Goal: Information Seeking & Learning: Learn about a topic

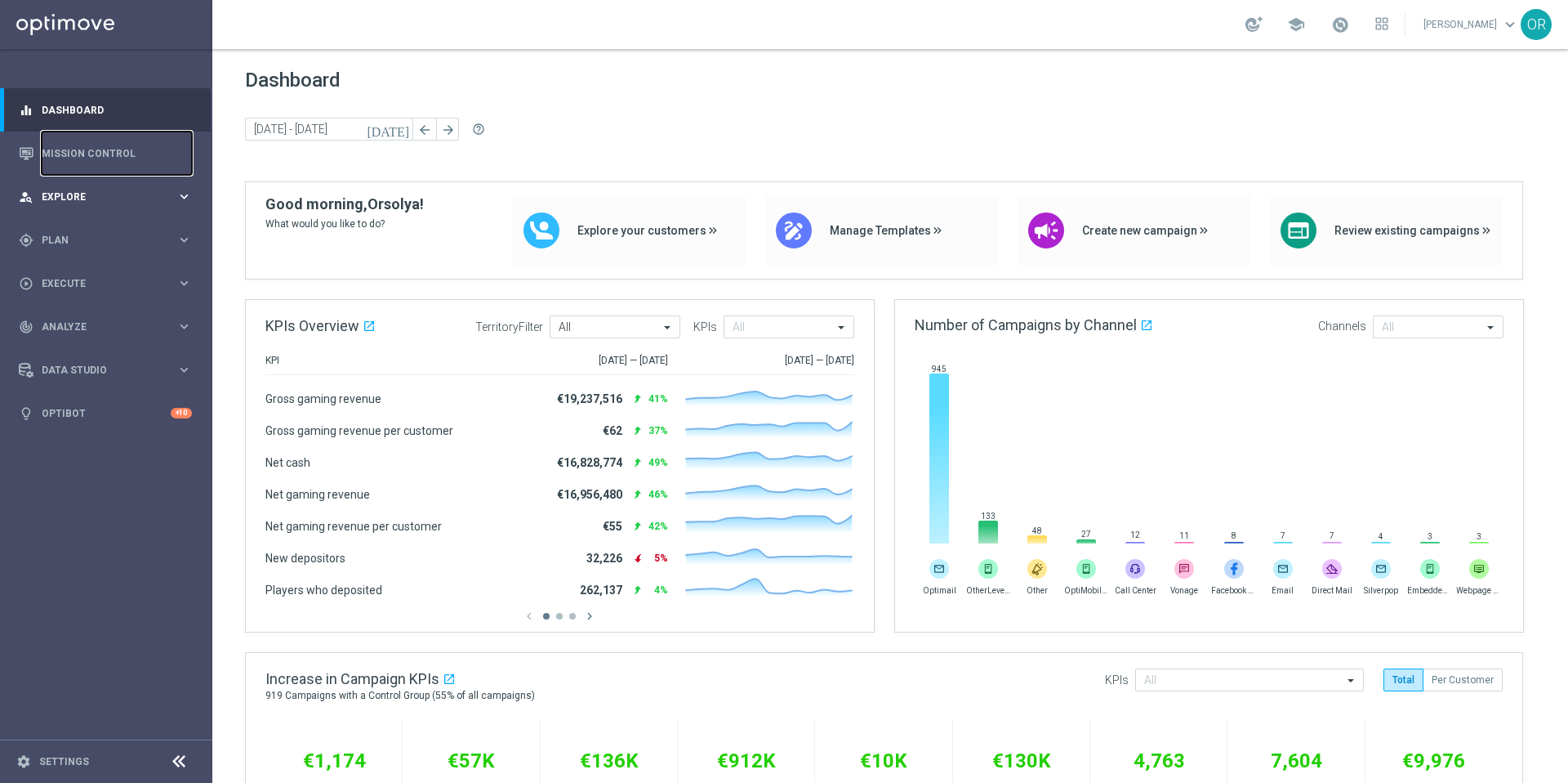
drag, startPoint x: 107, startPoint y: 154, endPoint x: 107, endPoint y: 189, distance: 35.0
click at [107, 154] on link "Mission Control" at bounding box center [116, 153] width 150 height 44
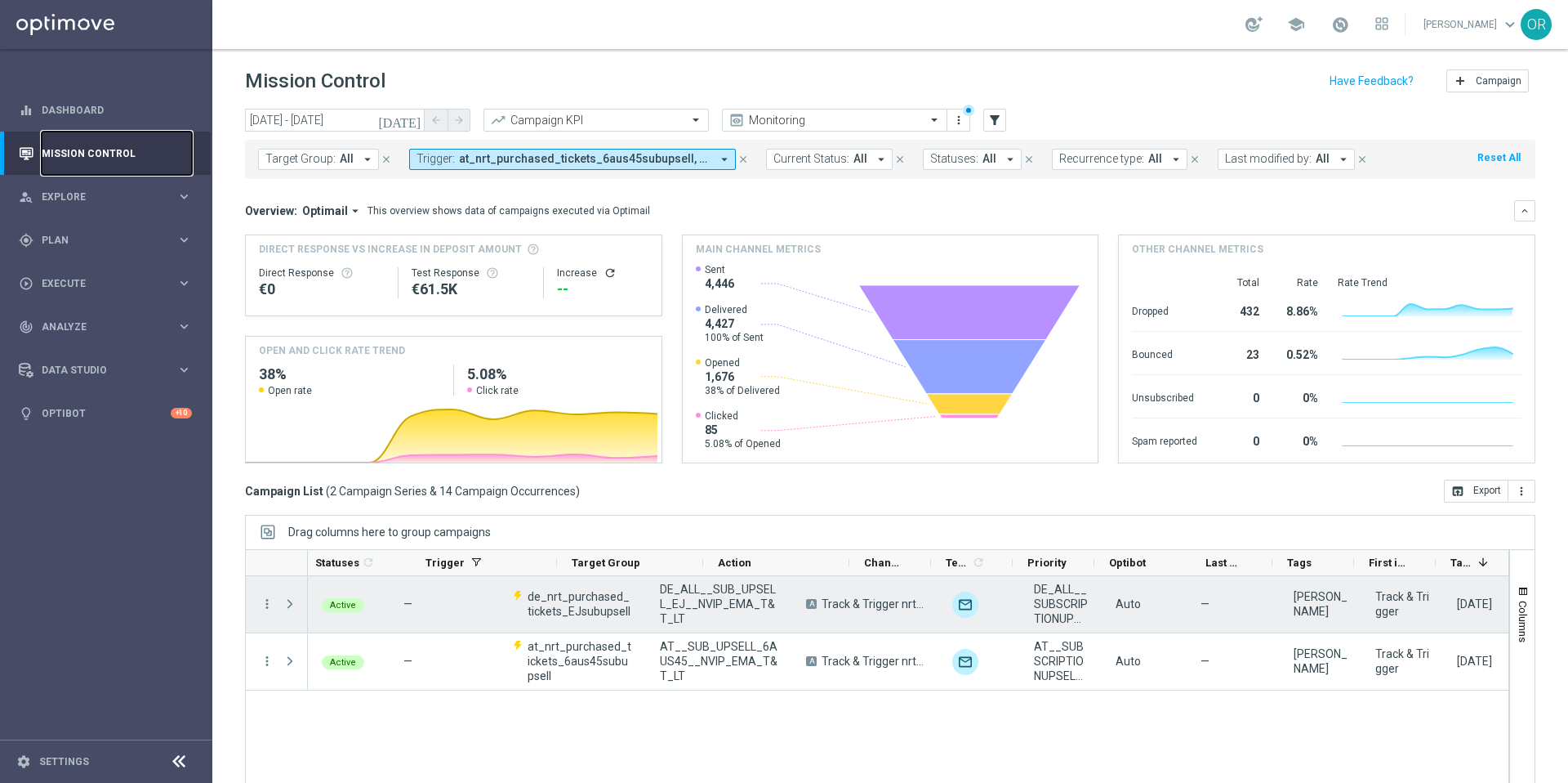
scroll to position [0, 190]
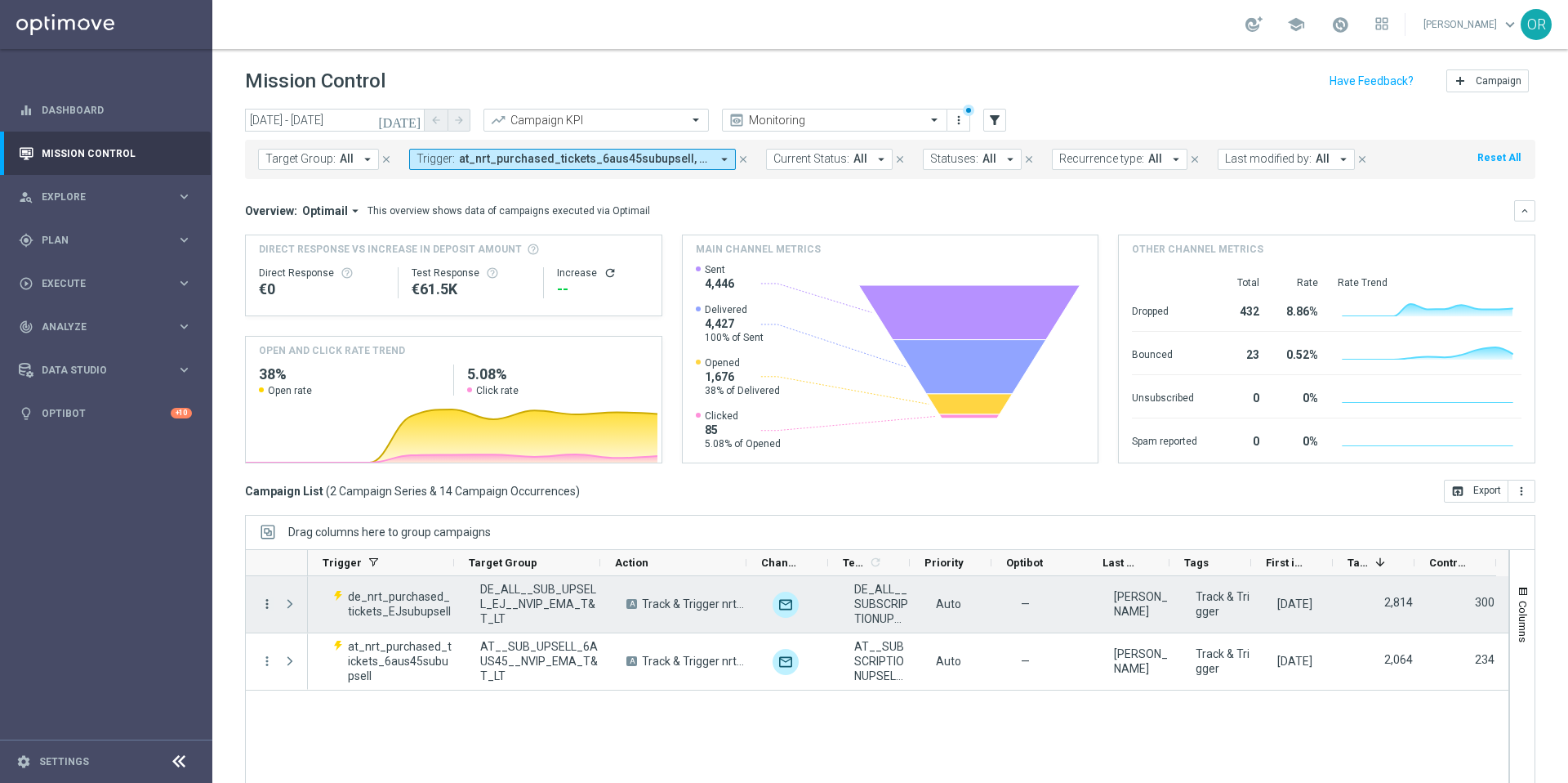
click at [267, 603] on icon "more_vert" at bounding box center [266, 603] width 15 height 15
click at [329, 642] on span "Campaign Metrics" at bounding box center [342, 638] width 85 height 12
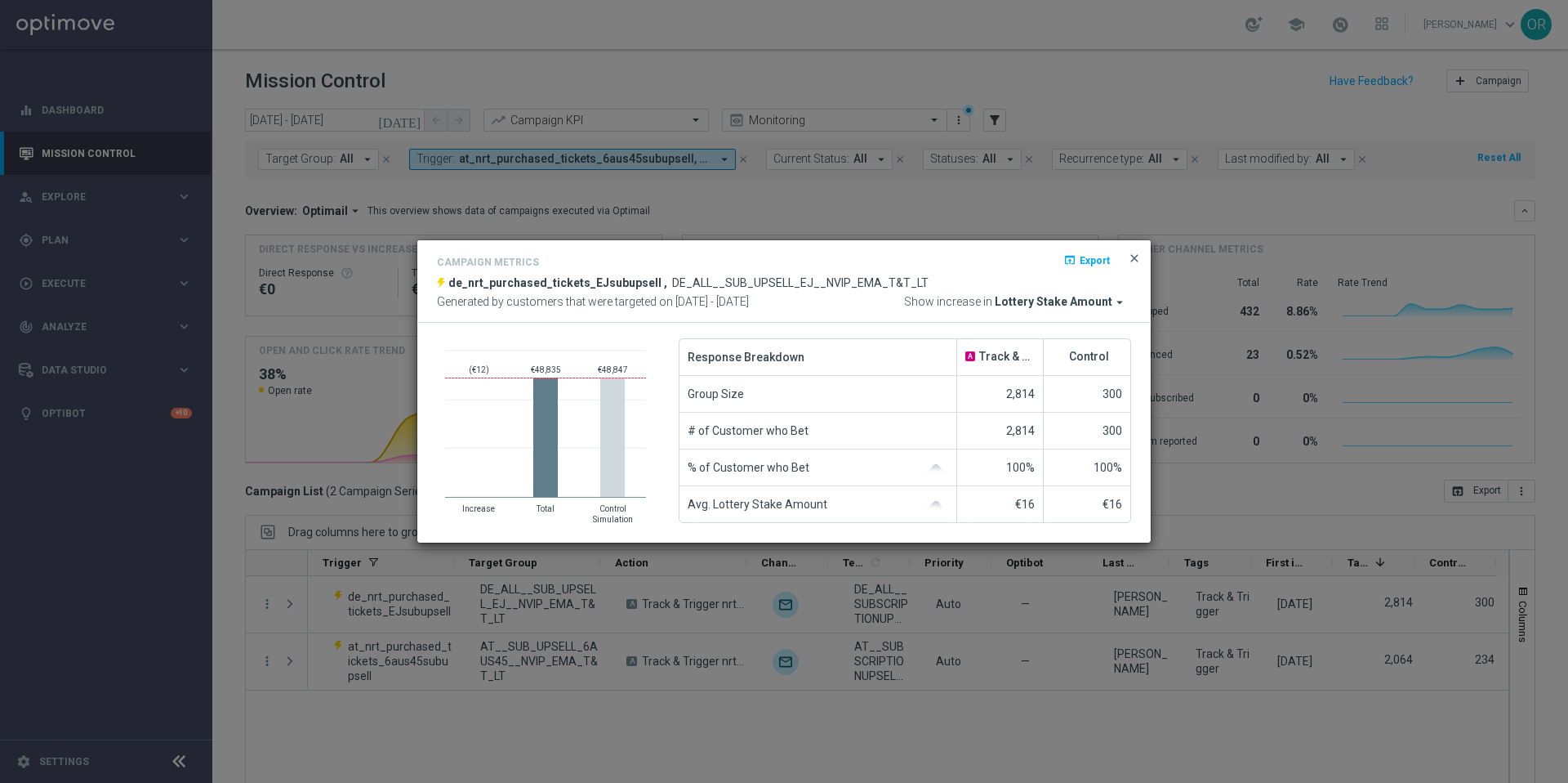
click at [1129, 261] on span "close" at bounding box center [1133, 258] width 13 height 13
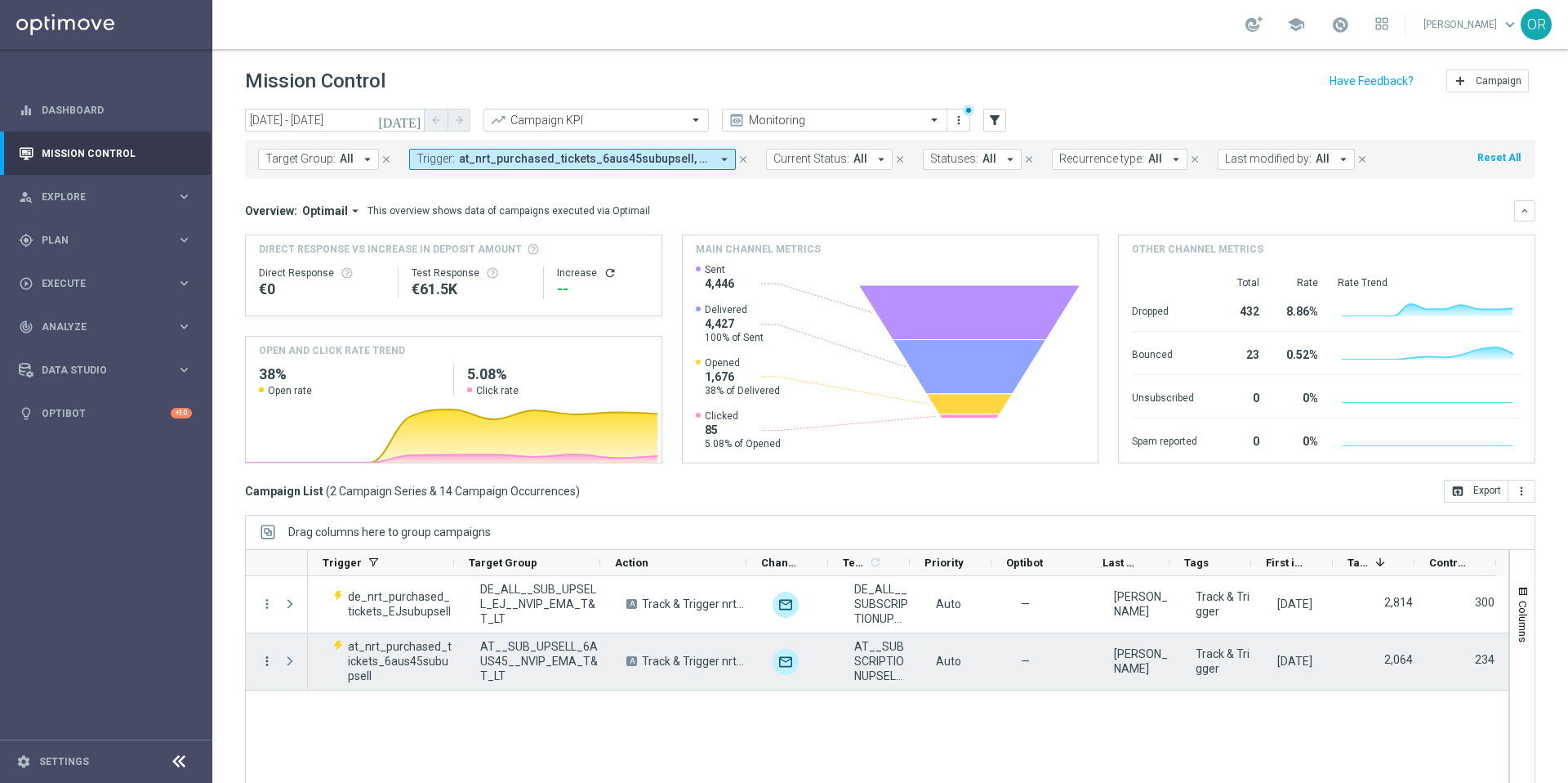
click at [267, 667] on icon "more_vert" at bounding box center [266, 660] width 15 height 15
click at [352, 536] on span "Campaign Metrics" at bounding box center [342, 537] width 85 height 12
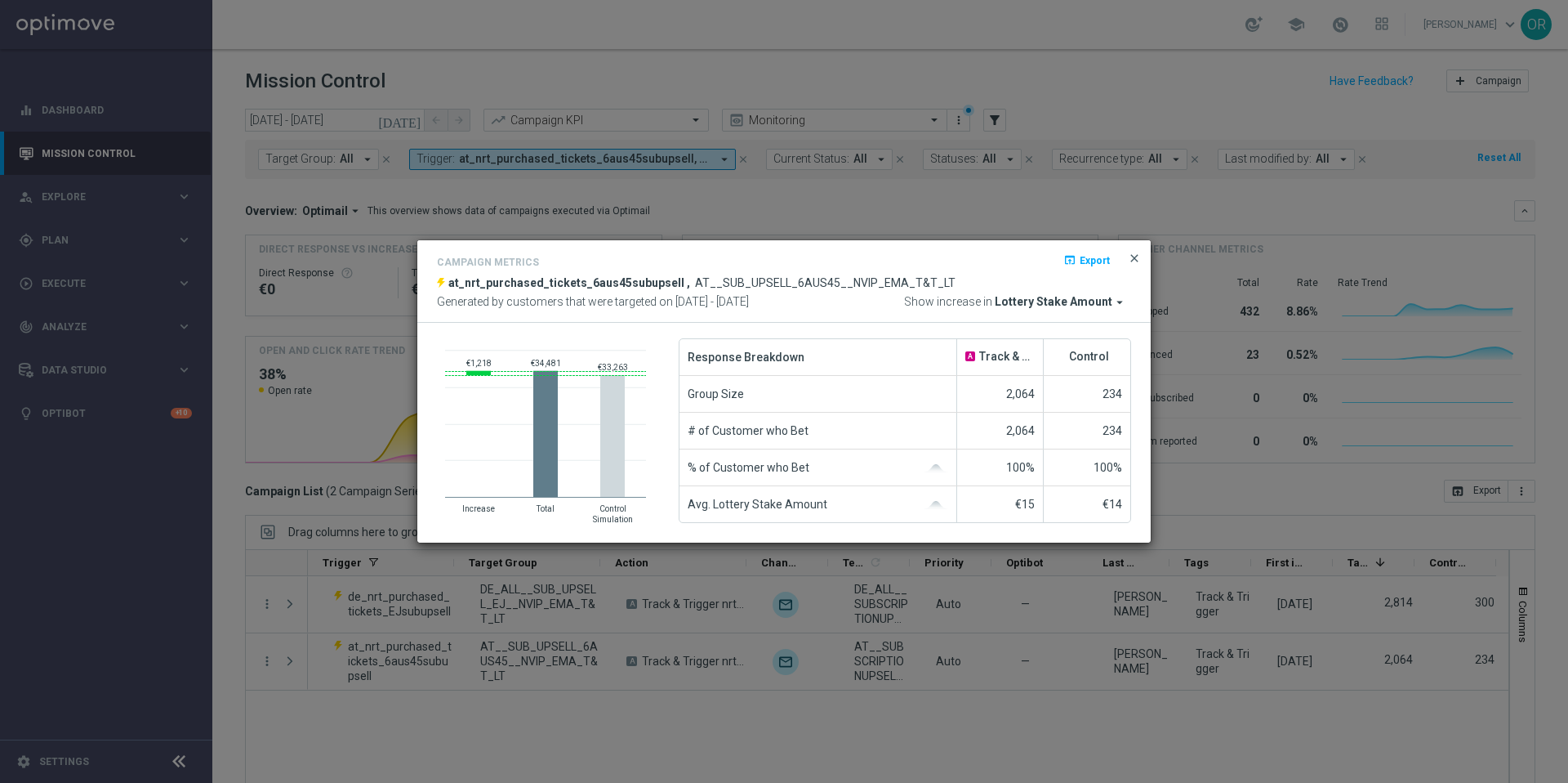
click at [1136, 258] on span "close" at bounding box center [1133, 258] width 13 height 13
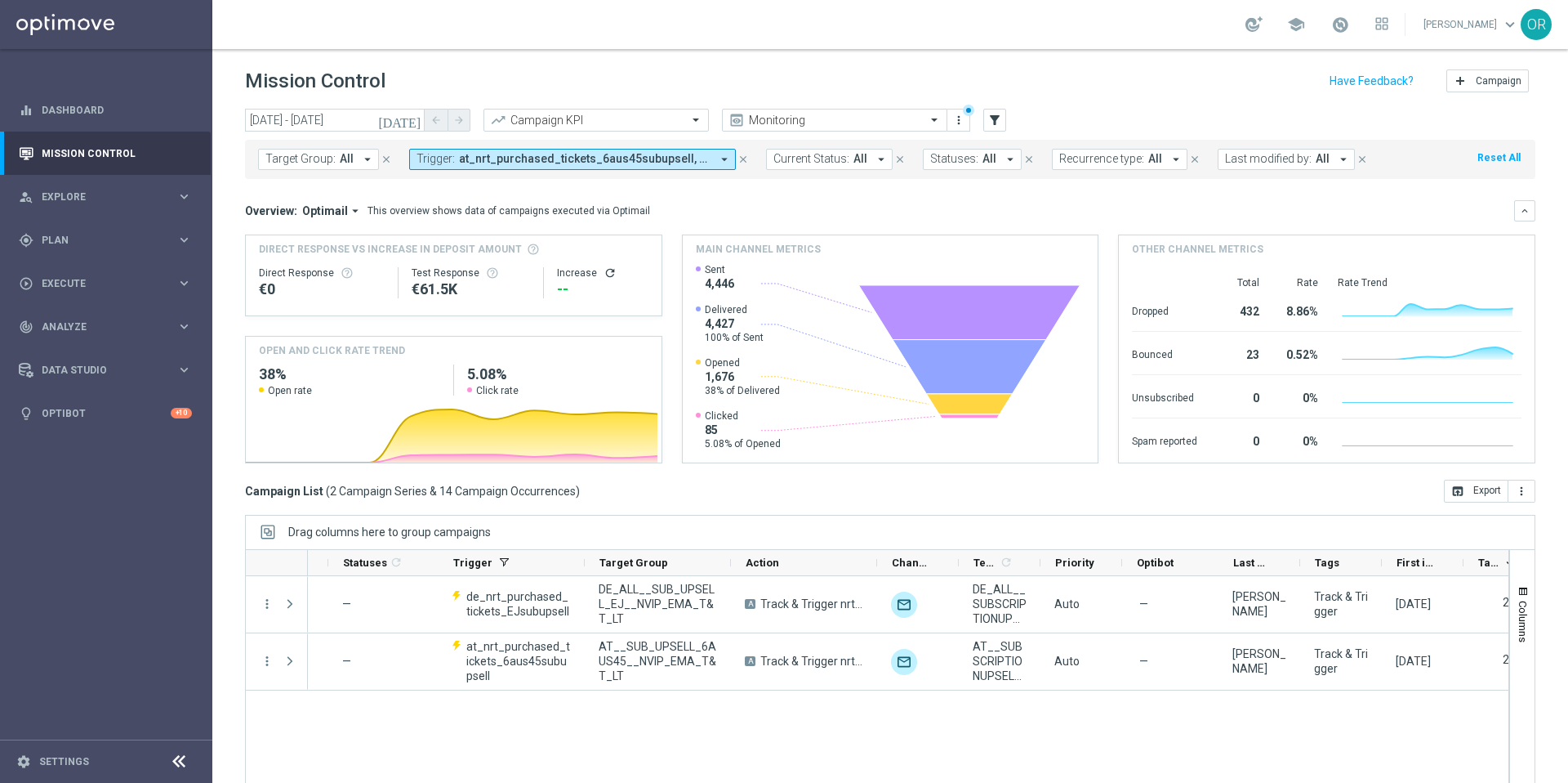
scroll to position [0, 0]
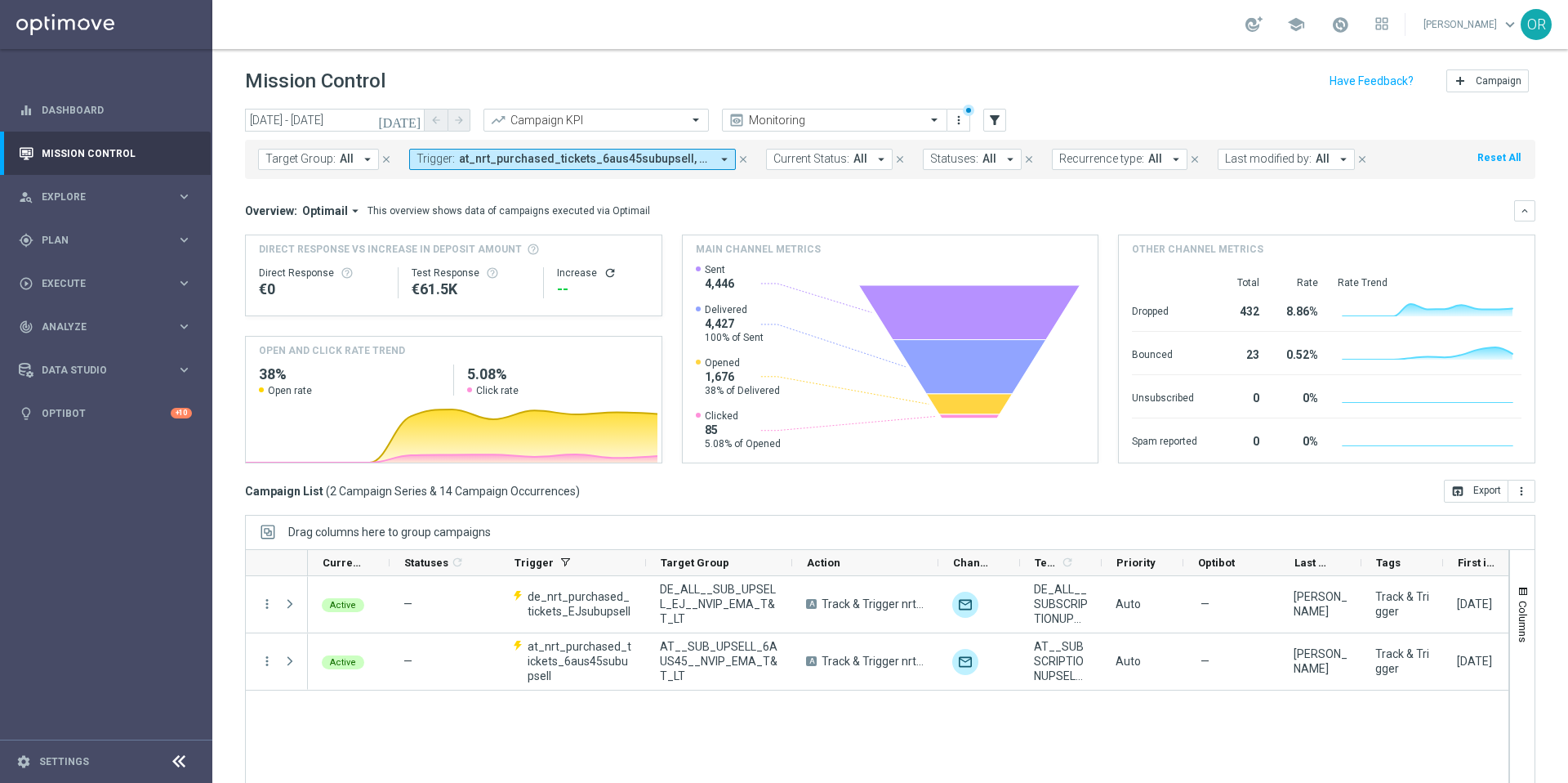
click at [623, 162] on span "at_nrt_purchased_tickets_6aus45subupsell, de_nrt_purchased_tickets_EJsubupsell" at bounding box center [585, 159] width 252 height 14
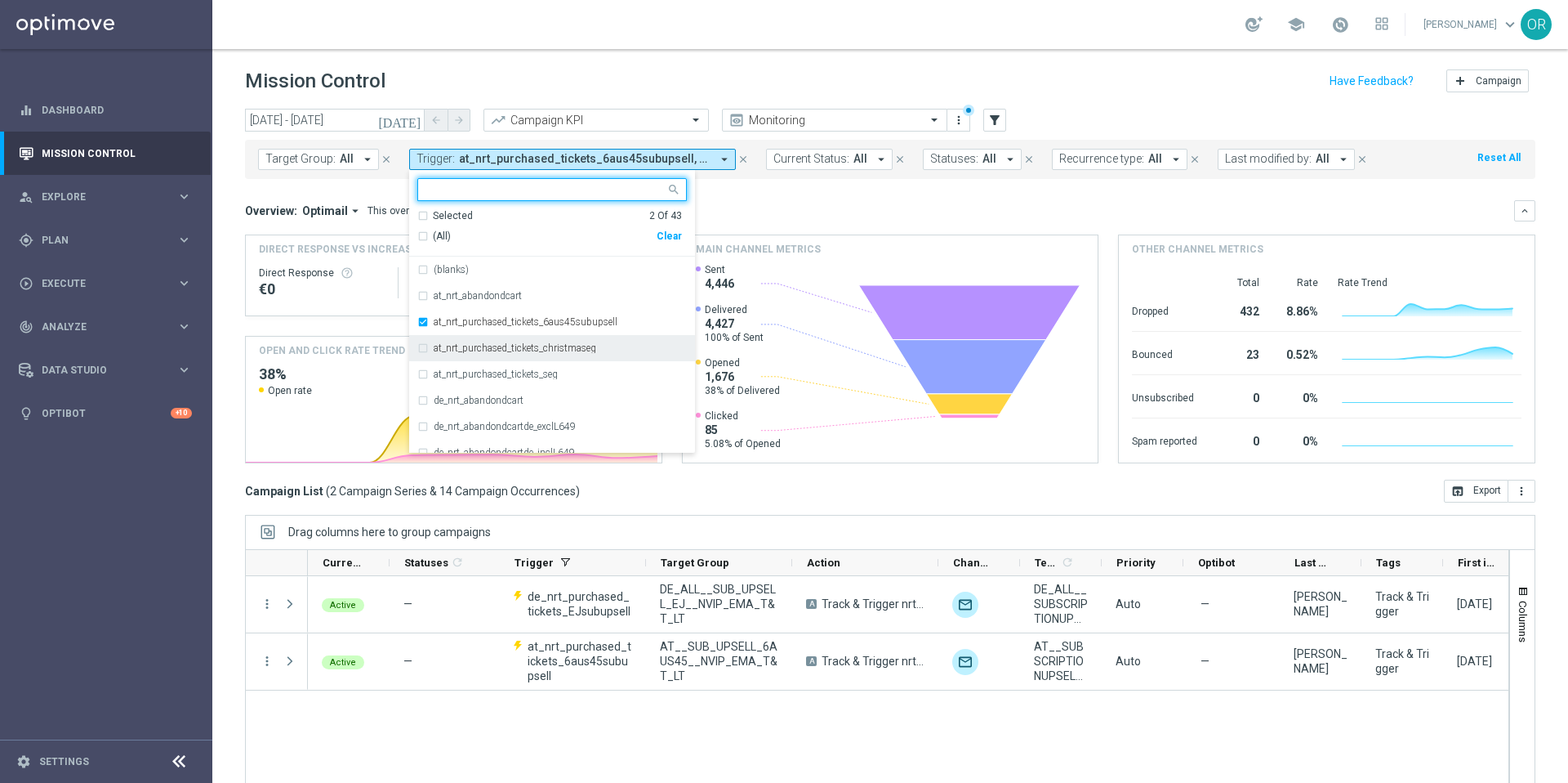
click at [422, 353] on div "at_nrt_purchased_tickets_christmaseg" at bounding box center [552, 348] width 269 height 26
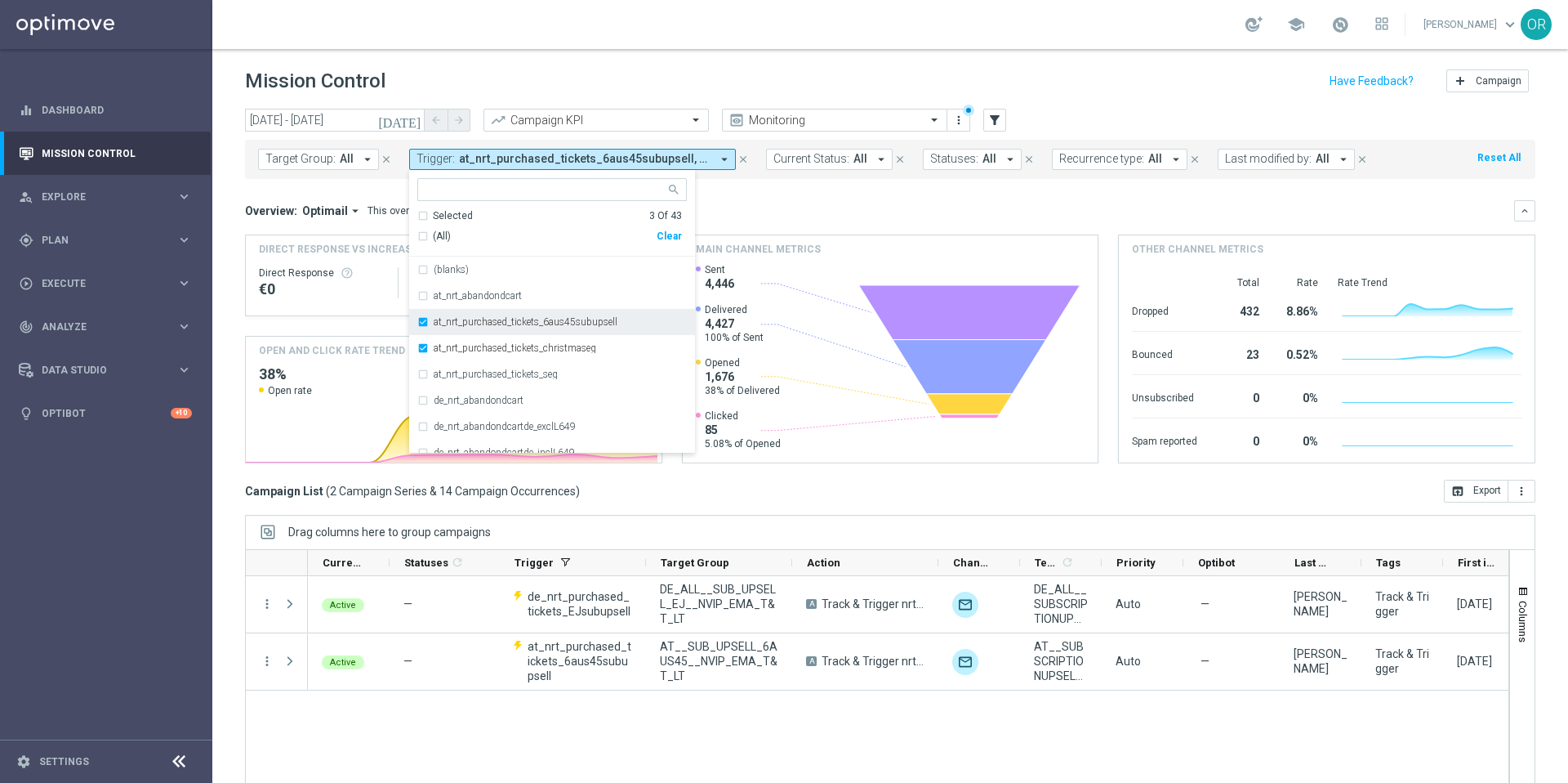
click at [421, 320] on div "at_nrt_purchased_tickets_6aus45subupsell" at bounding box center [552, 322] width 269 height 26
click at [417, 344] on div "de_nrt_purchased_tickets_christmaseg" at bounding box center [552, 345] width 269 height 26
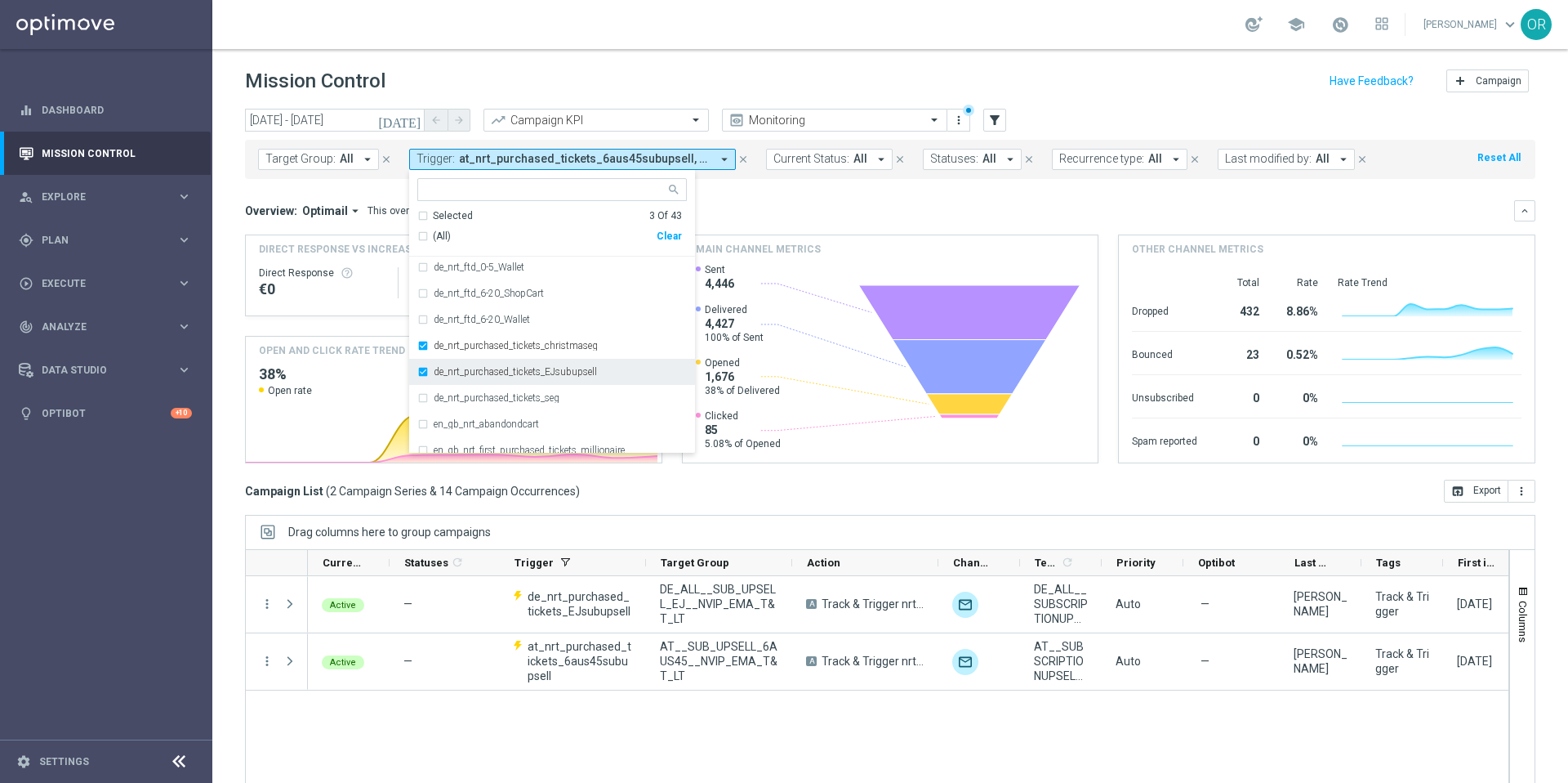
click at [421, 371] on div "de_nrt_purchased_tickets_EJsubupsell" at bounding box center [552, 371] width 269 height 26
click at [770, 210] on div "Overview: Optimail arrow_drop_down This overview shows data of campaigns execut…" at bounding box center [879, 210] width 1269 height 15
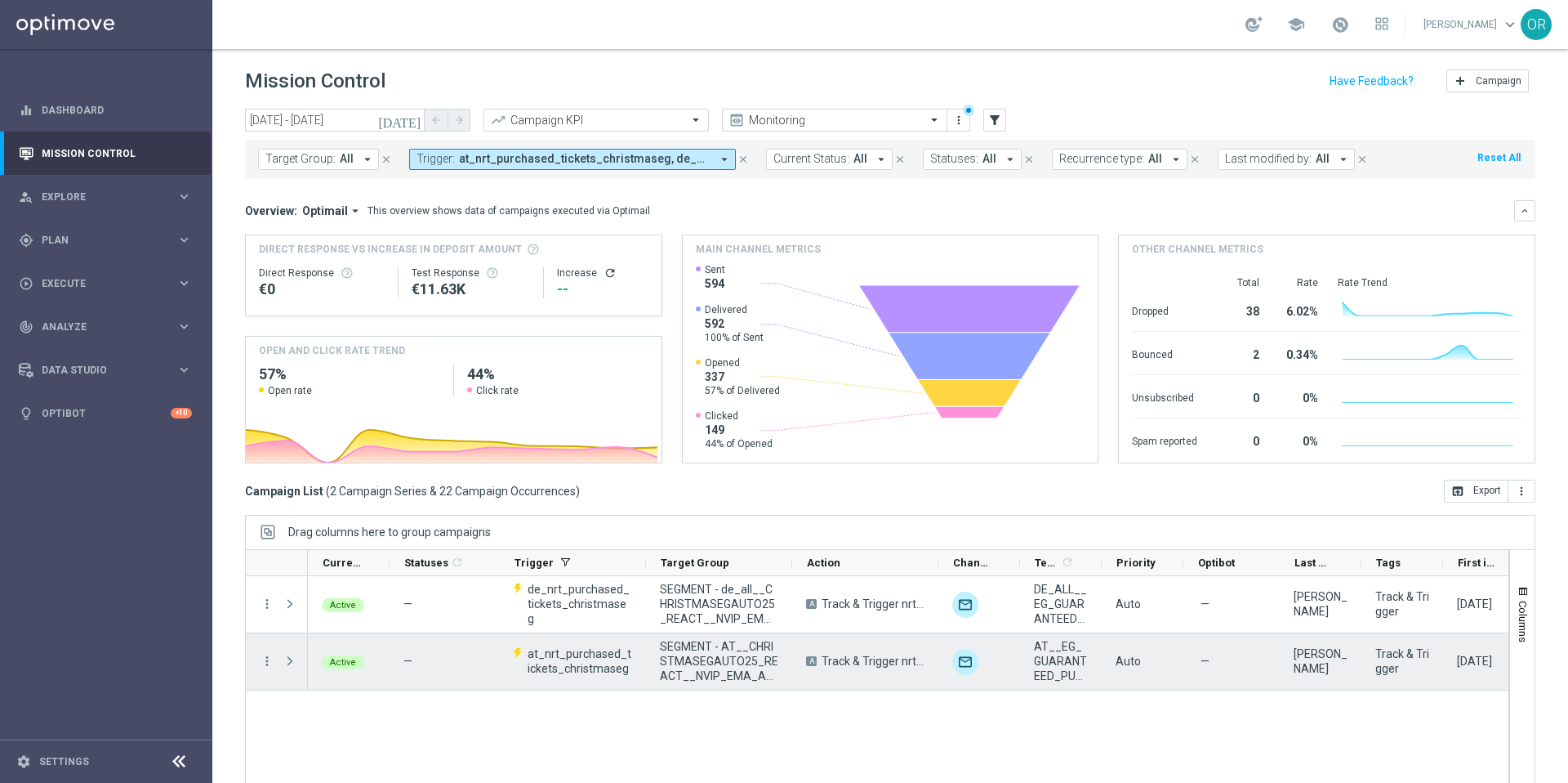
scroll to position [0, 190]
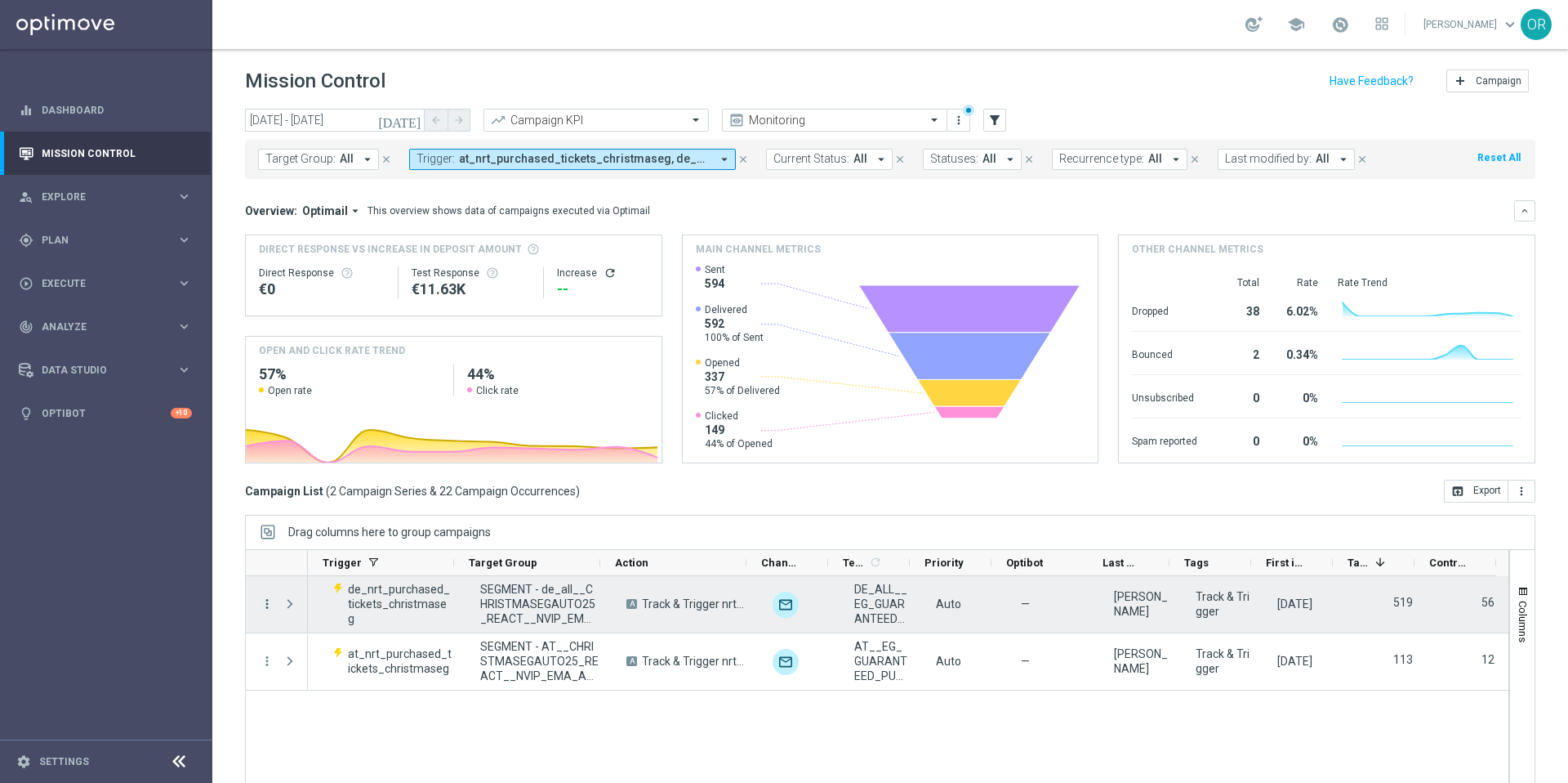
click at [267, 608] on icon "more_vert" at bounding box center [266, 603] width 15 height 15
click at [355, 632] on span "Campaign Metrics" at bounding box center [342, 638] width 85 height 12
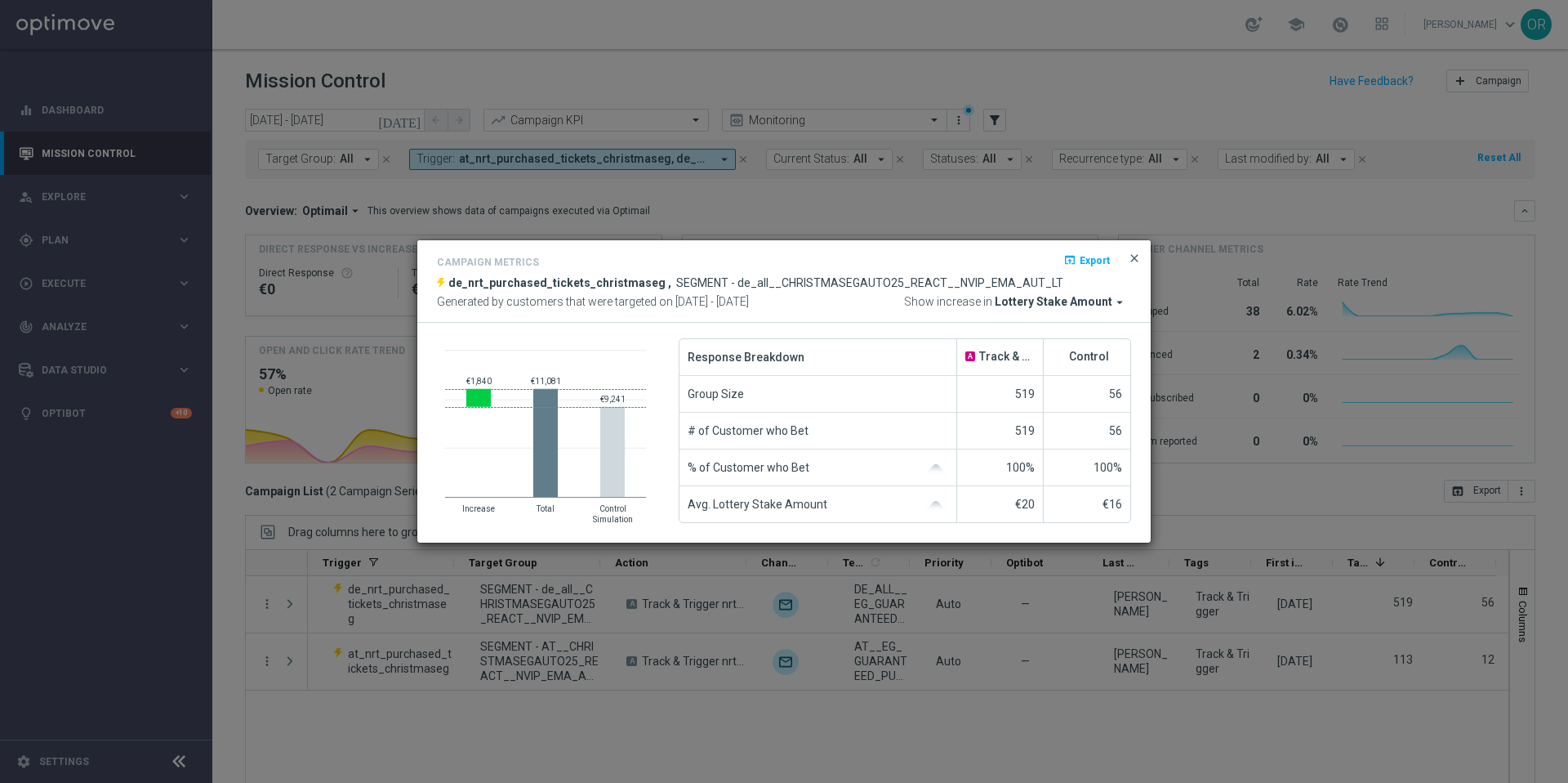
click at [1135, 252] on span "close" at bounding box center [1133, 258] width 13 height 13
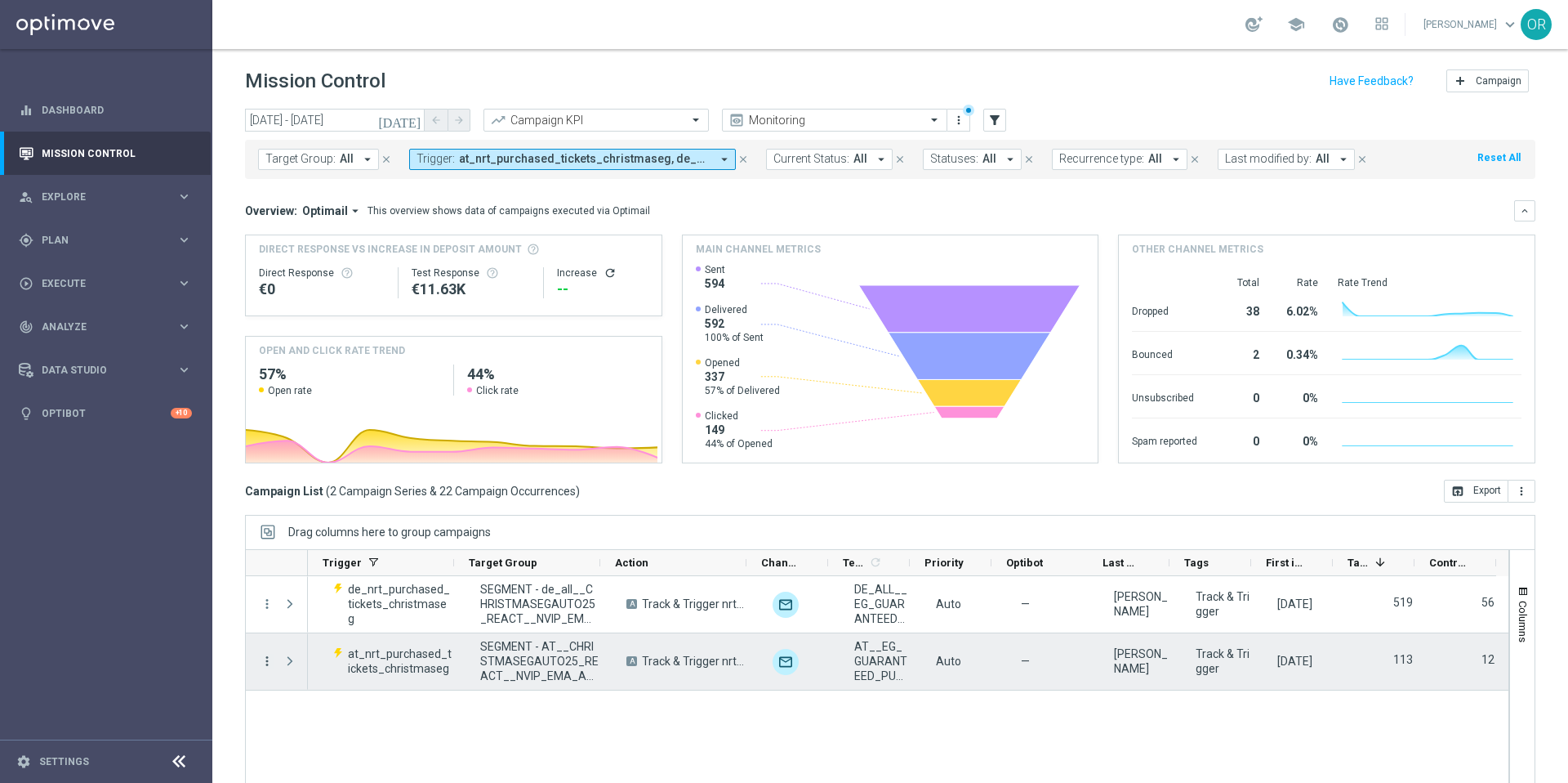
click at [269, 661] on icon "more_vert" at bounding box center [266, 660] width 15 height 15
click at [363, 533] on span "Campaign Metrics" at bounding box center [342, 537] width 85 height 12
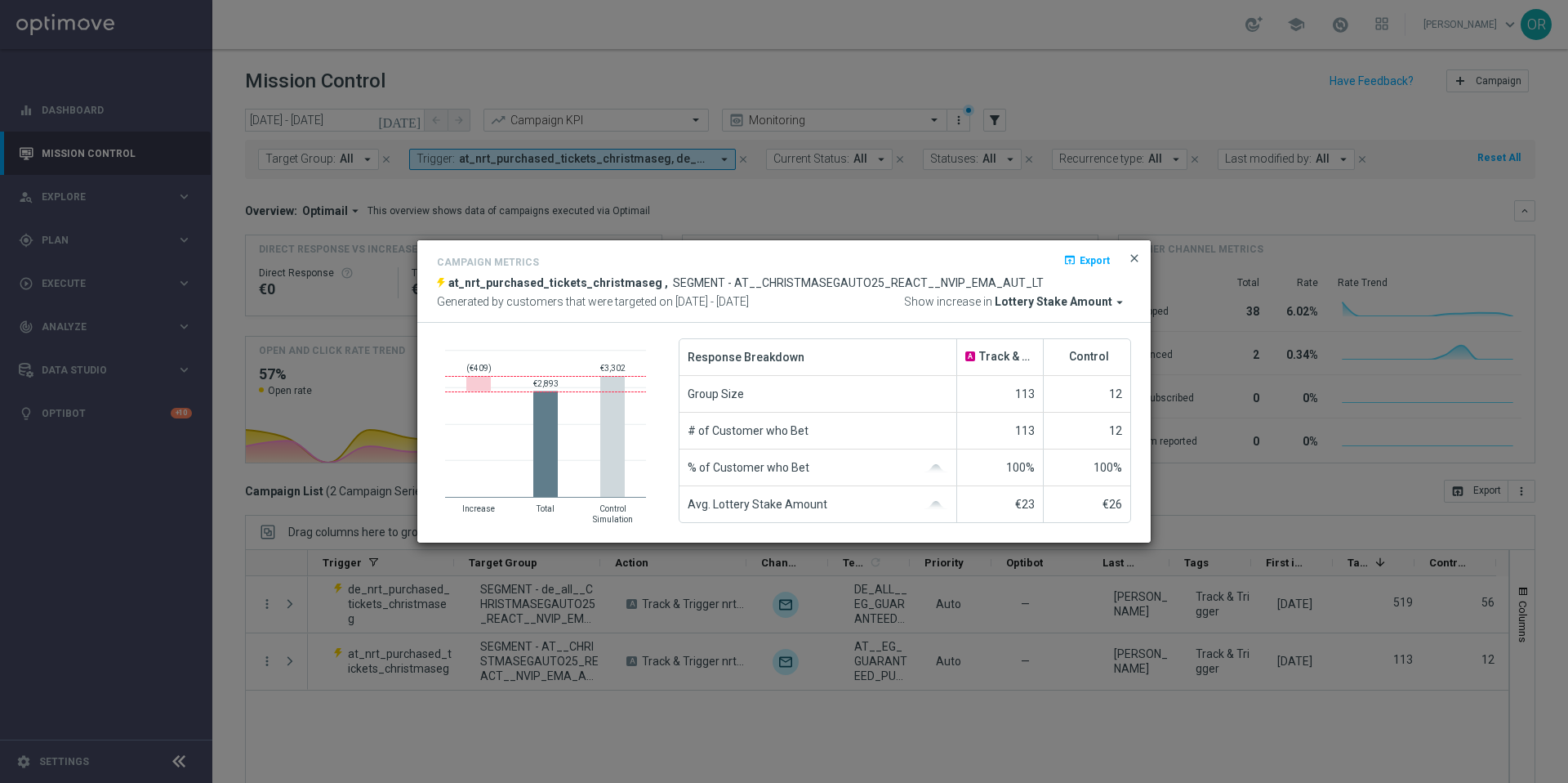
click at [1136, 261] on span "close" at bounding box center [1133, 258] width 13 height 13
